Goal: Task Accomplishment & Management: Complete application form

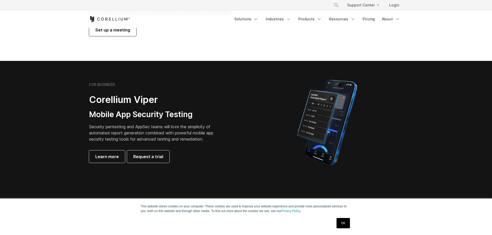
scroll to position [77, 0]
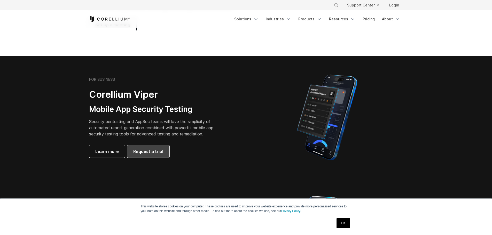
click at [160, 152] on span "Request a trial" at bounding box center [148, 151] width 30 height 6
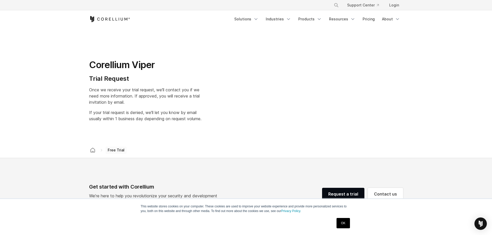
select select "**"
